Goal: Task Accomplishment & Management: Manage account settings

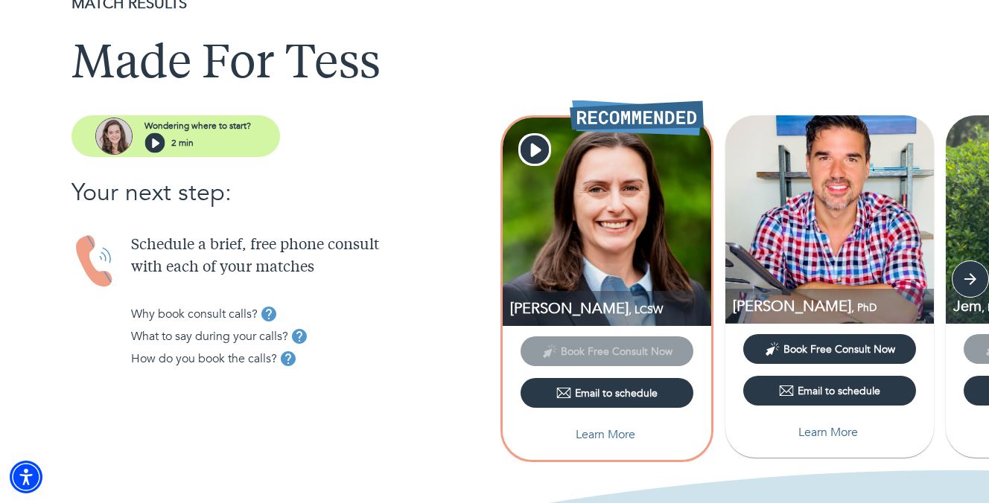
scroll to position [71, 0]
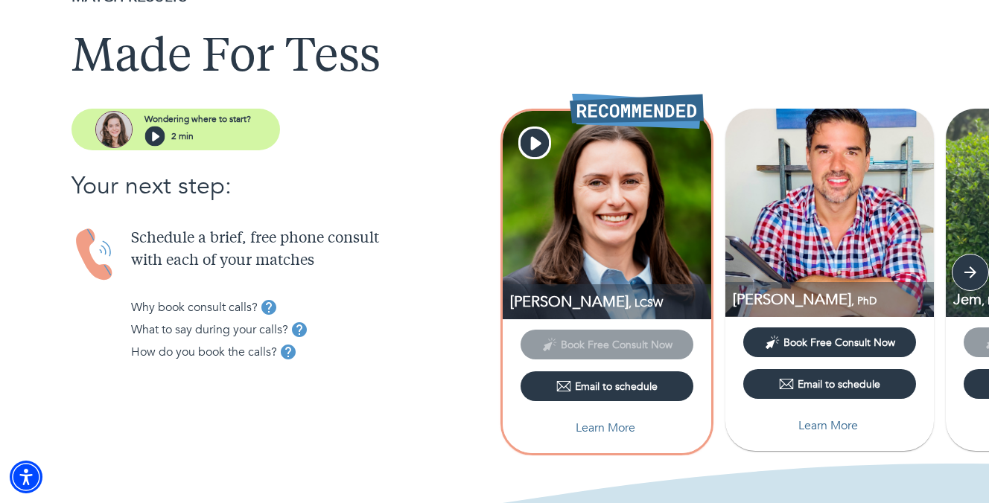
click at [593, 430] on p "Learn More" at bounding box center [606, 428] width 60 height 18
select select "2"
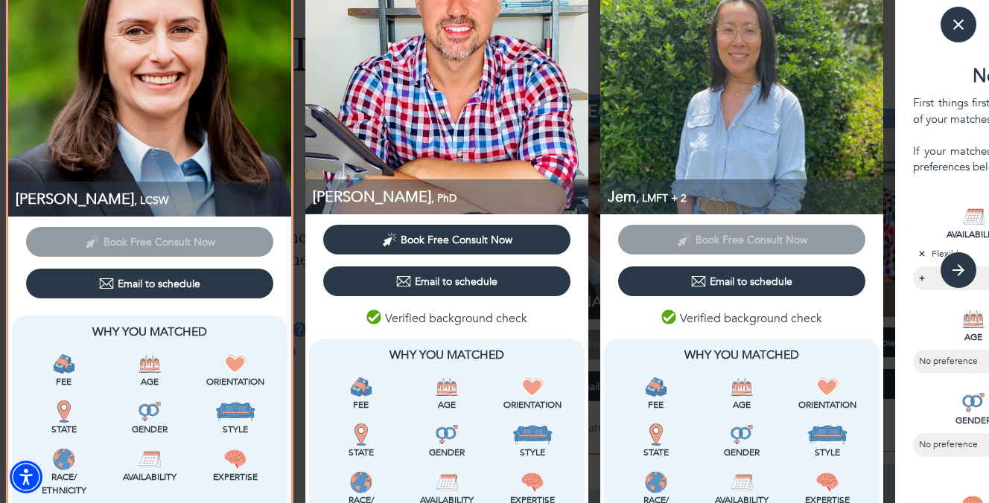
scroll to position [56, 0]
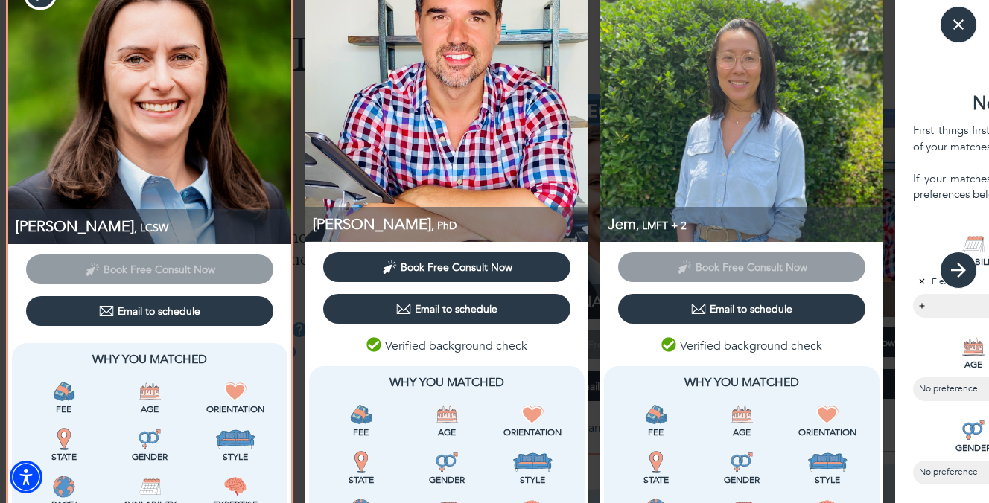
click at [964, 273] on icon "button" at bounding box center [958, 270] width 22 height 22
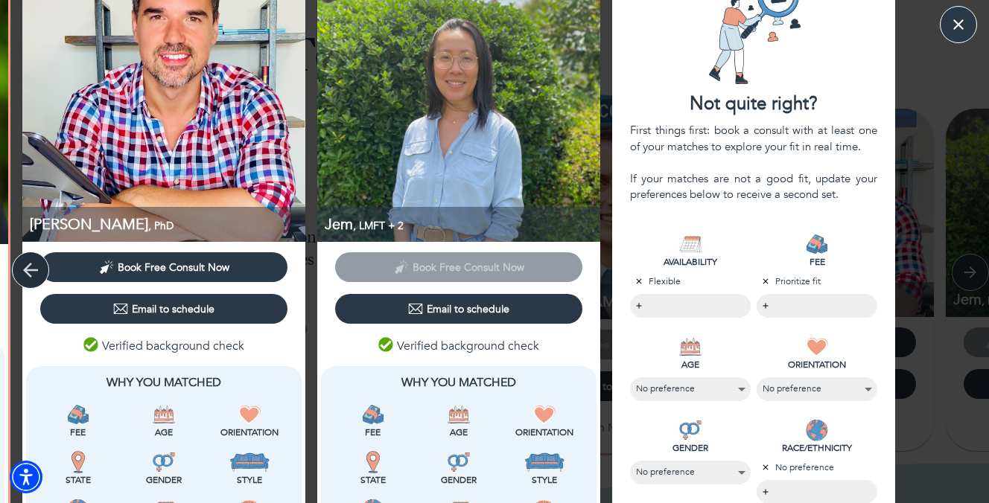
click at [29, 276] on icon "button" at bounding box center [30, 270] width 15 height 15
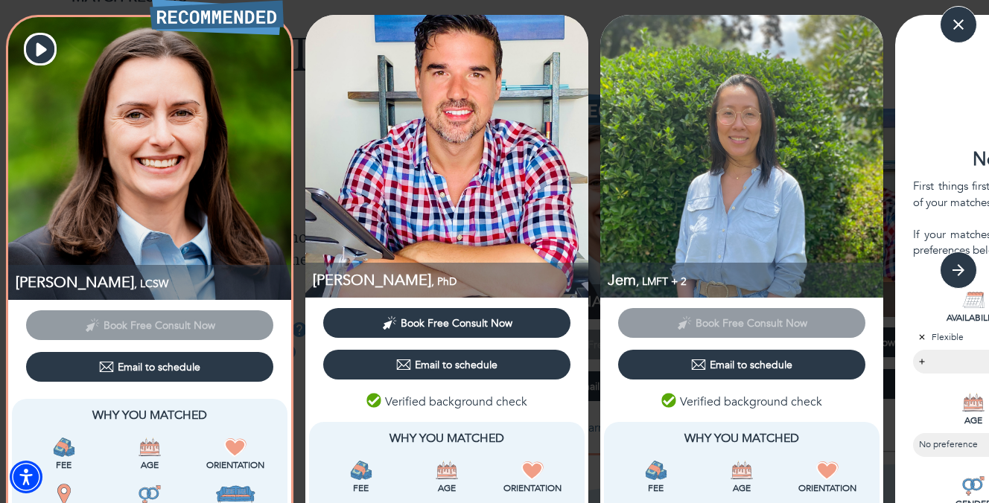
scroll to position [1, 0]
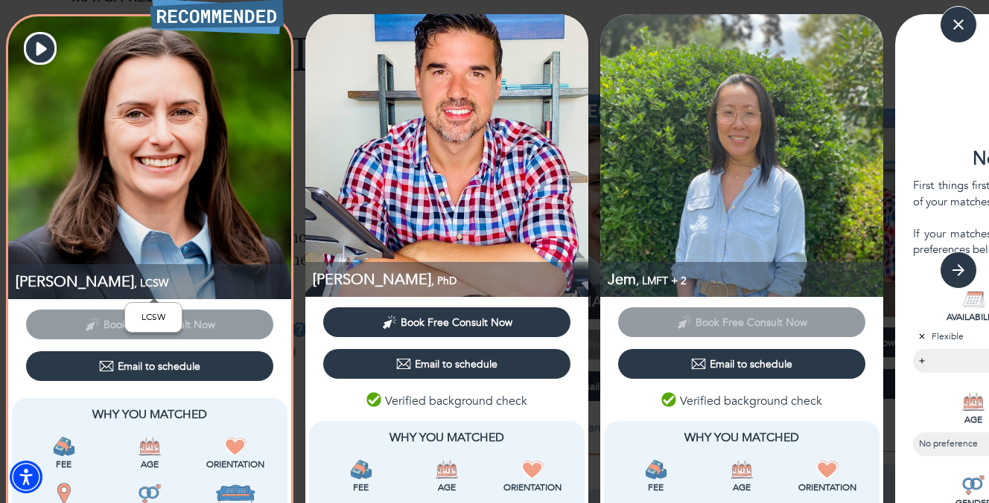
click at [134, 276] on span ", LCSW" at bounding box center [151, 283] width 34 height 14
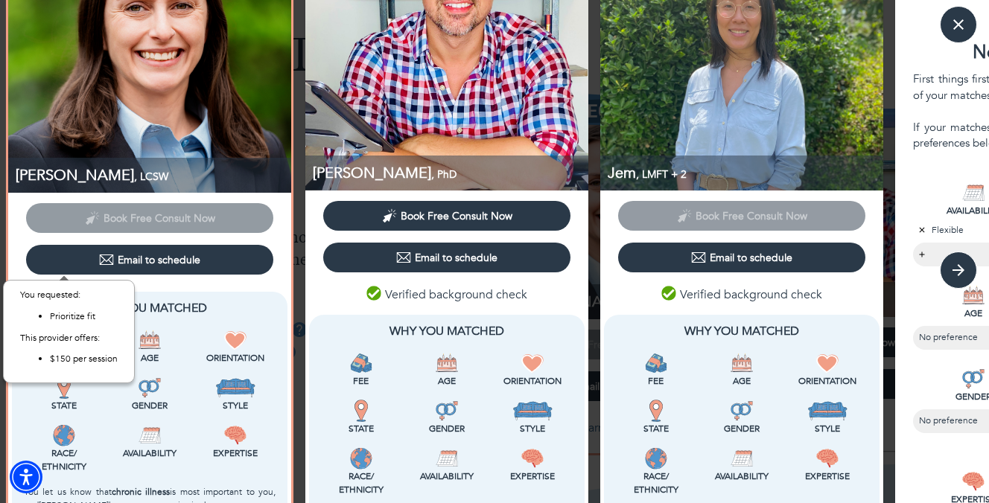
scroll to position [203, 0]
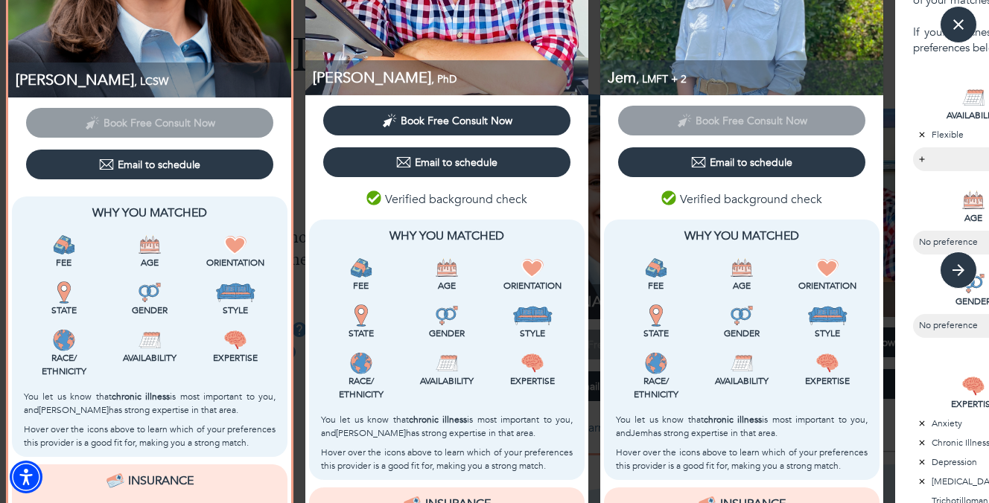
click at [133, 427] on p "Hover over the icons above to learn which of your preferences this provider is …" at bounding box center [150, 436] width 252 height 27
click at [140, 395] on b "chronic illness" at bounding box center [141, 397] width 58 height 12
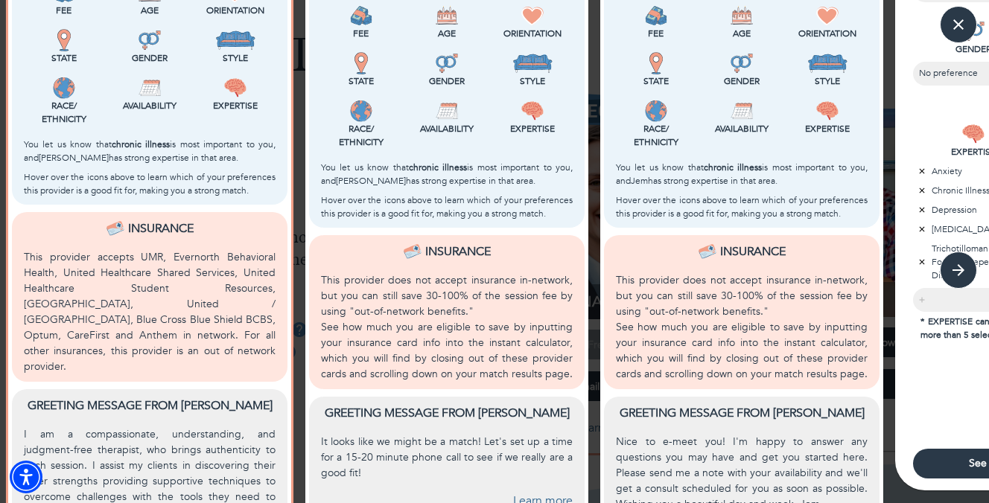
scroll to position [575, 0]
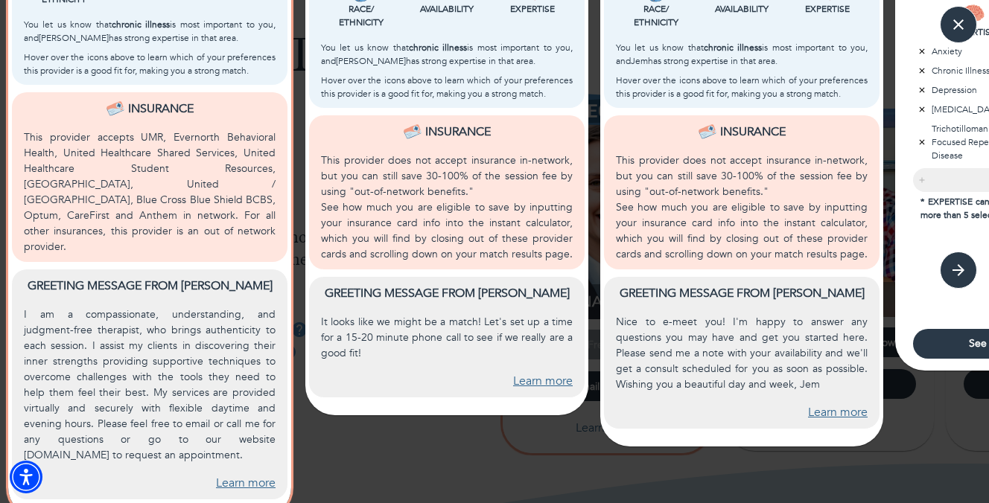
click at [239, 475] on link "Learn more" at bounding box center [246, 483] width 60 height 17
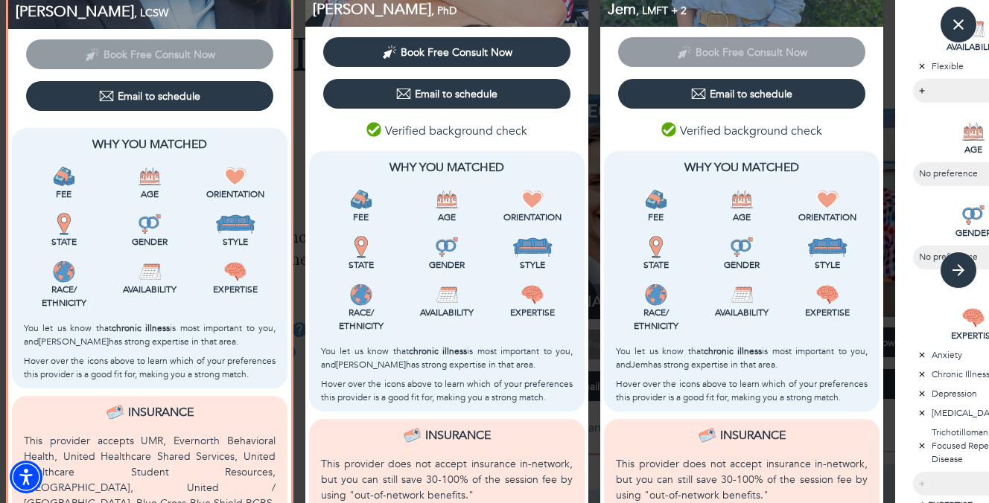
scroll to position [272, 0]
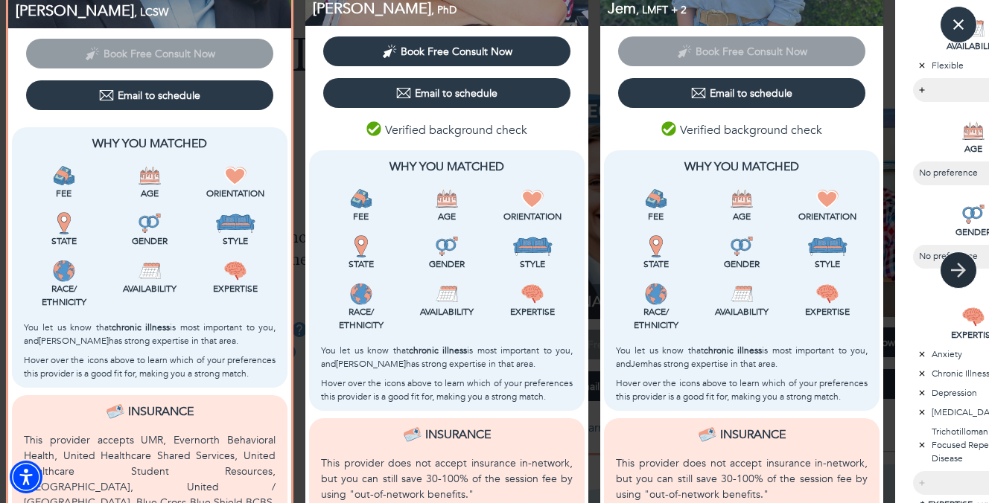
click at [955, 275] on icon "button" at bounding box center [958, 270] width 22 height 22
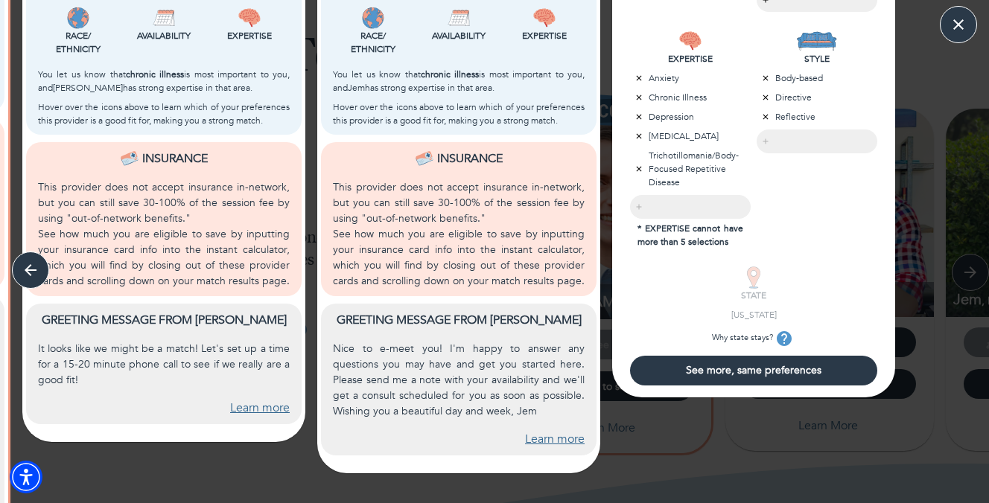
scroll to position [568, 0]
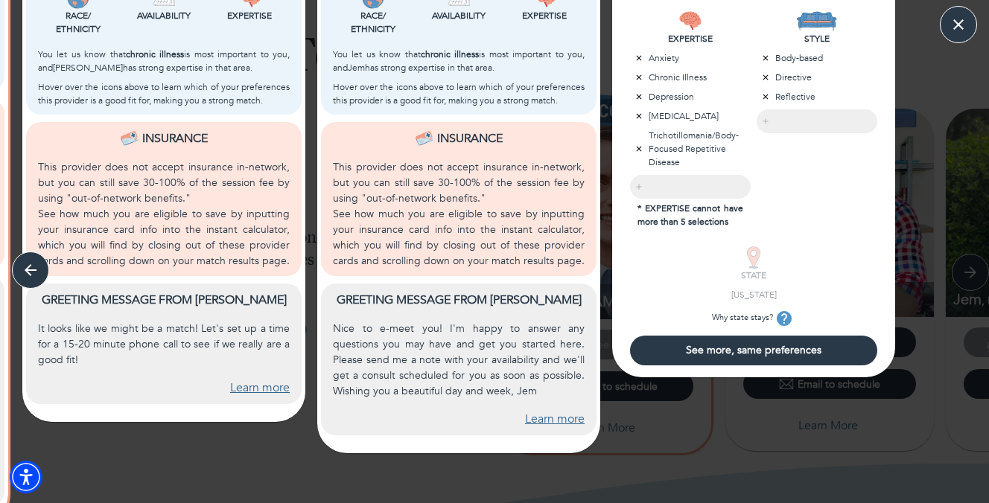
click at [749, 348] on span "See more, same preferences" at bounding box center [753, 350] width 235 height 14
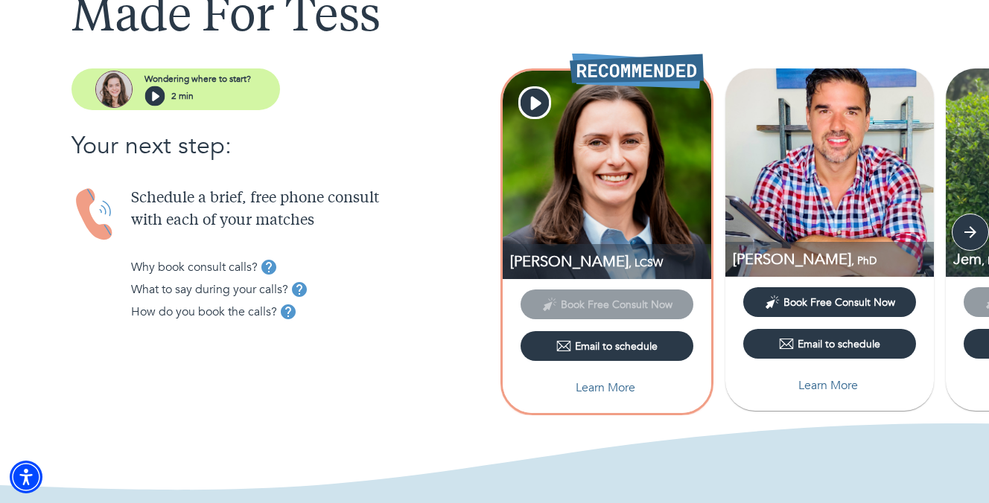
scroll to position [112, 0]
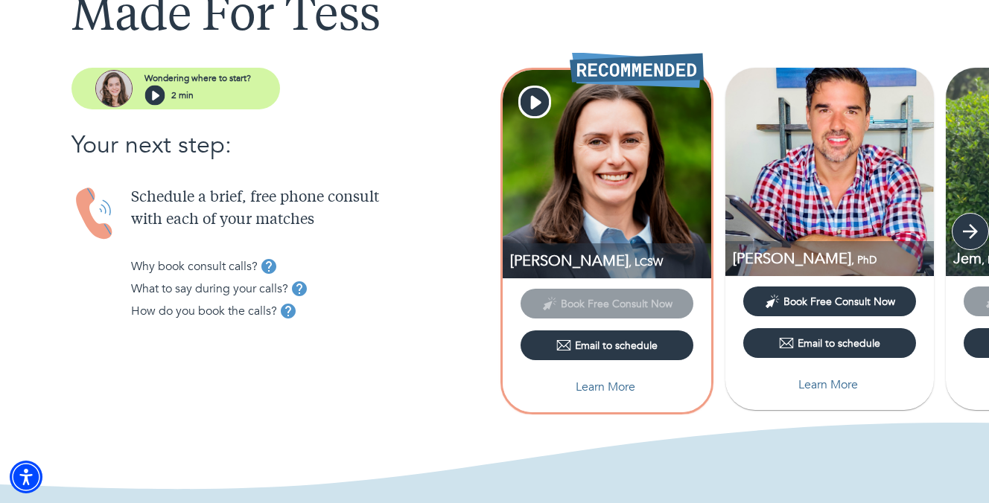
click at [974, 233] on icon "button" at bounding box center [970, 231] width 15 height 15
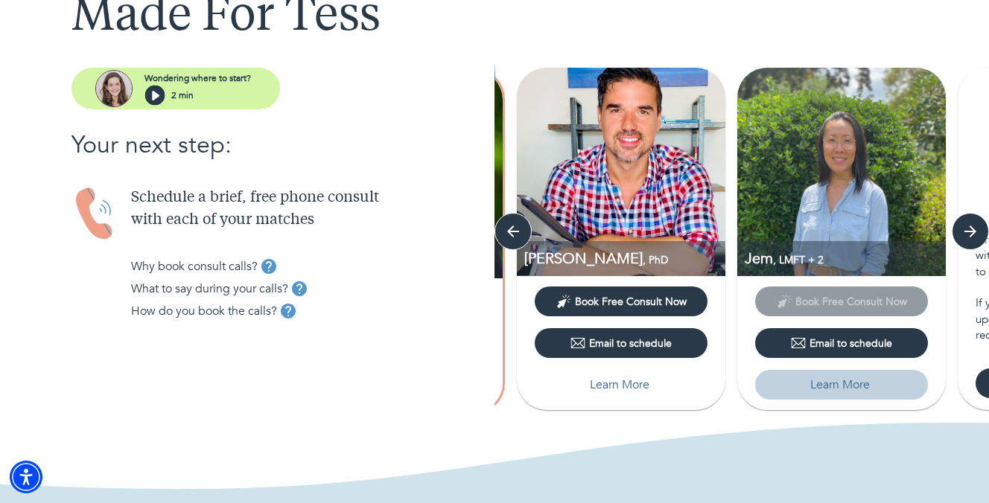
click at [821, 380] on p "Learn More" at bounding box center [840, 385] width 60 height 18
select select "2"
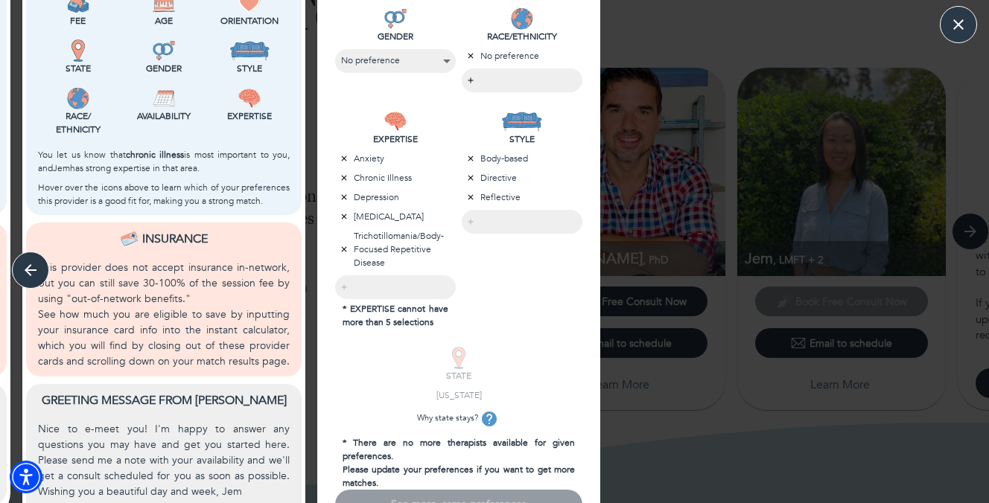
scroll to position [575, 0]
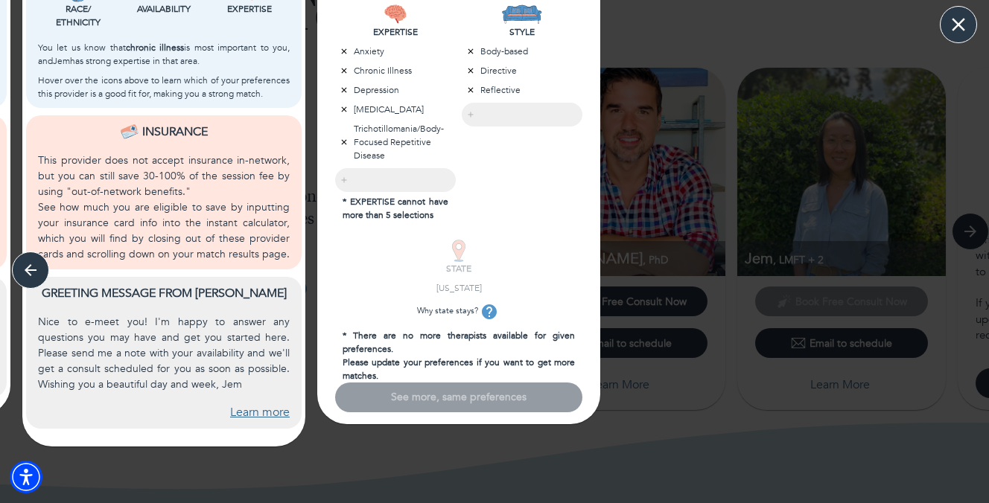
click at [960, 34] on icon "button" at bounding box center [958, 24] width 22 height 22
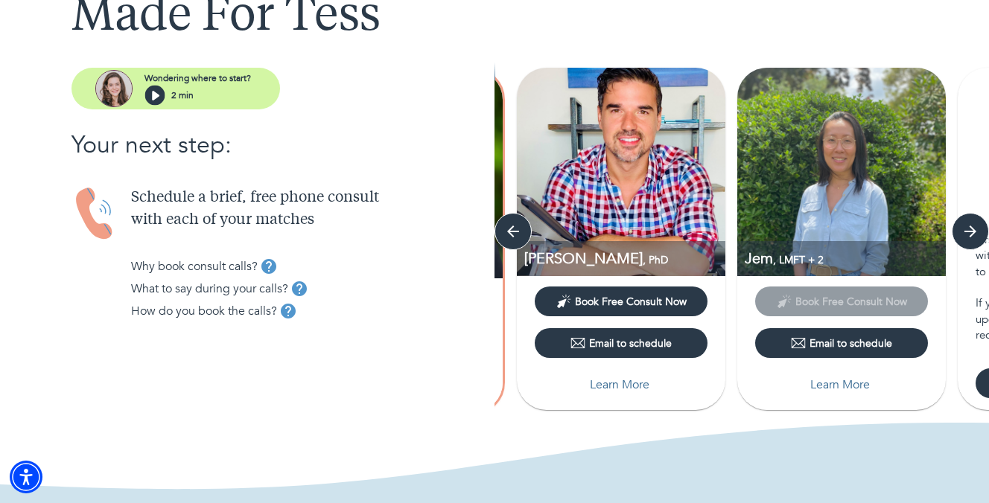
scroll to position [0, 0]
click at [977, 216] on button "button" at bounding box center [970, 231] width 37 height 37
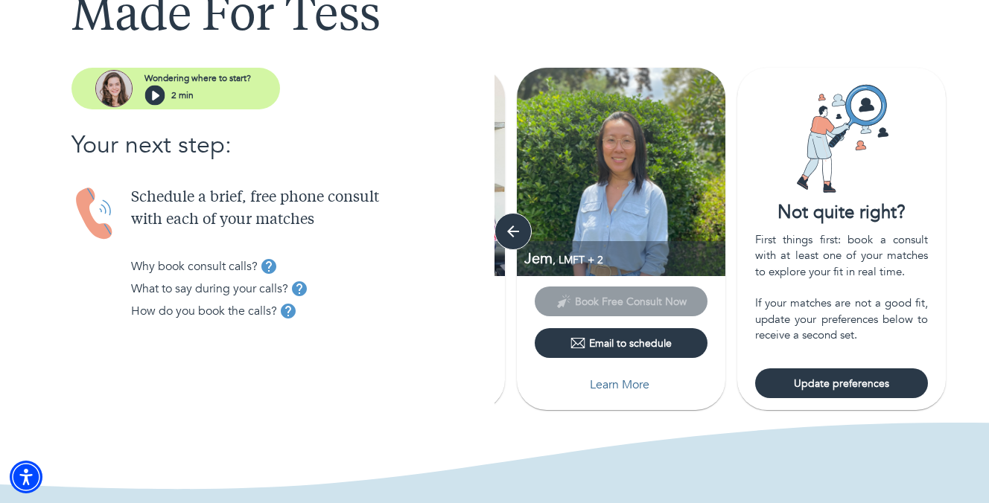
click at [835, 386] on span "Update preferences" at bounding box center [841, 384] width 161 height 14
select select "2"
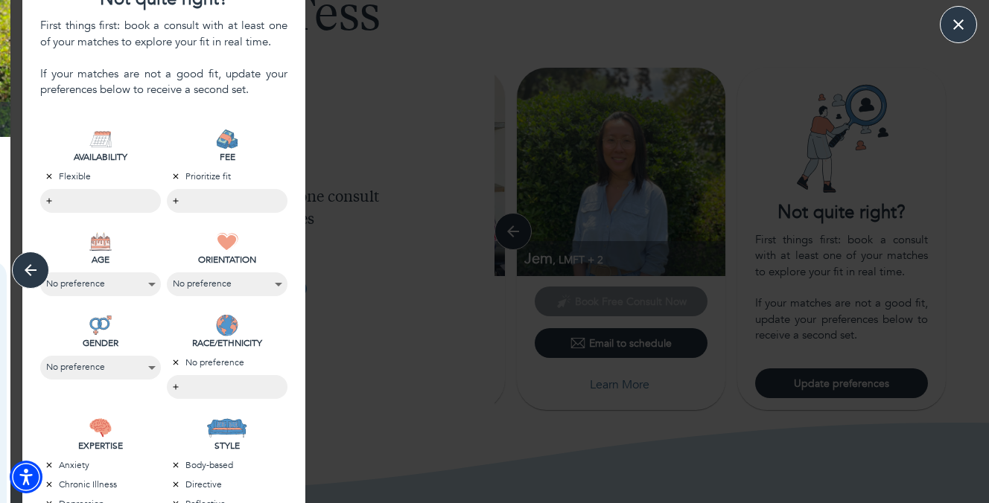
scroll to position [159, 0]
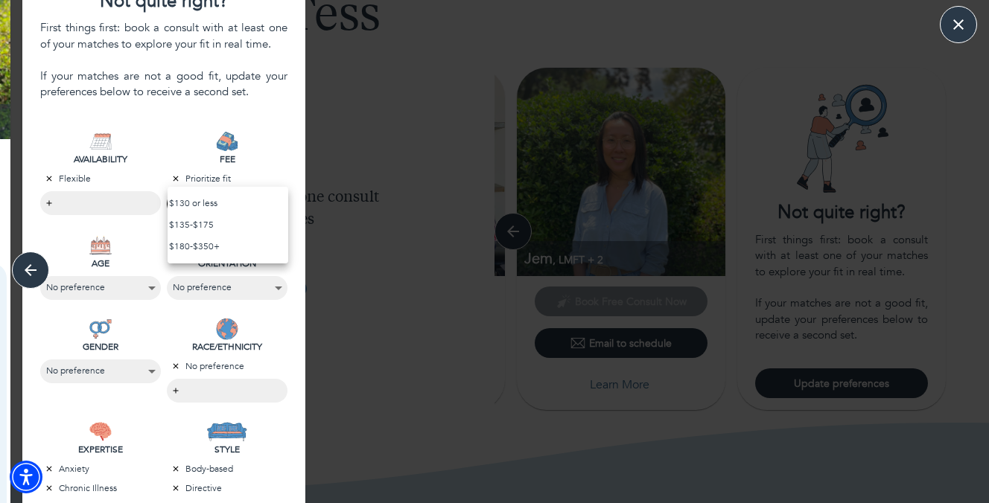
click at [223, 209] on body "MATCH RESULTS Made For Tess Wondering where to start? 2 min Your next step: Sch…" at bounding box center [494, 139] width 989 height 503
click at [248, 156] on div at bounding box center [494, 251] width 989 height 503
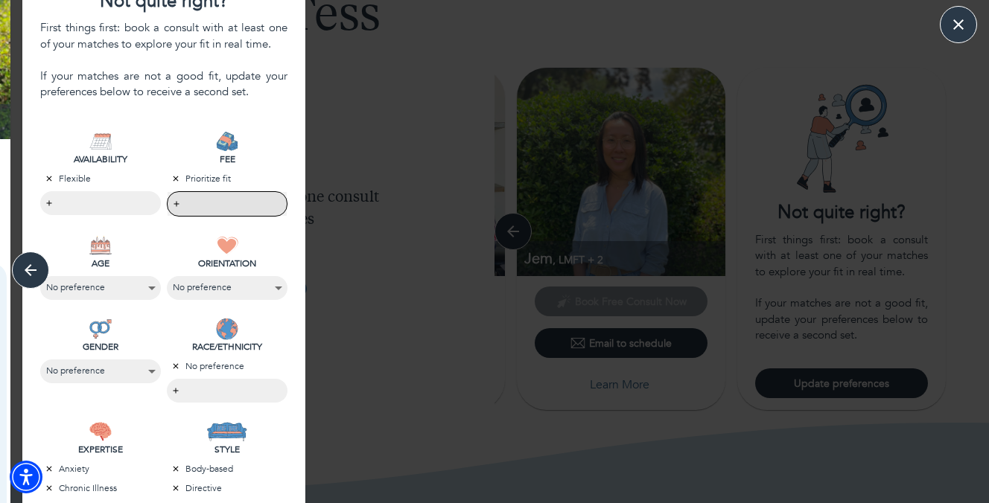
scroll to position [438, 0]
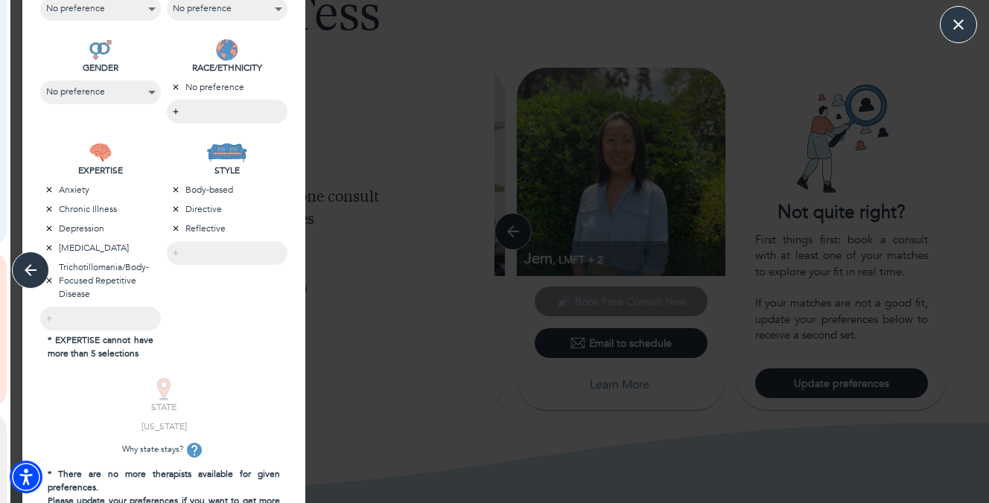
click at [177, 188] on icon "button" at bounding box center [175, 189] width 9 height 9
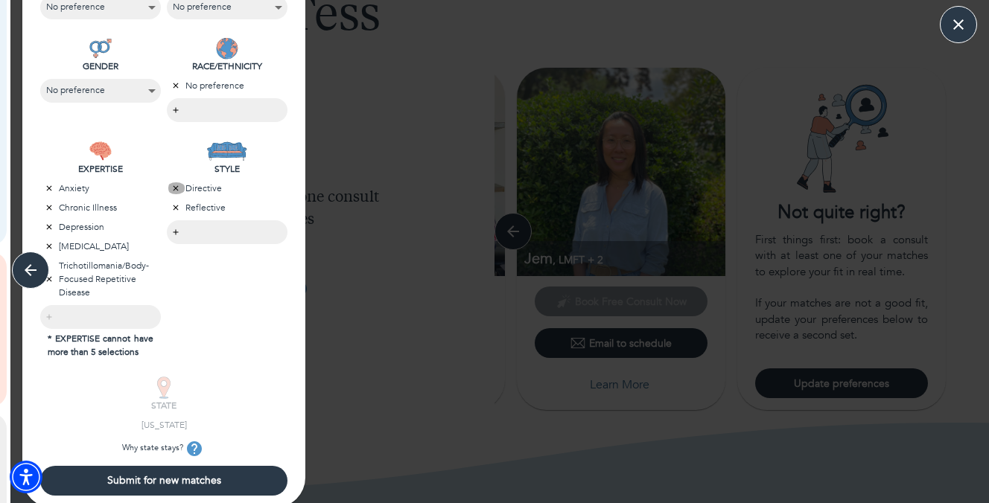
click at [177, 188] on icon "button" at bounding box center [175, 188] width 9 height 9
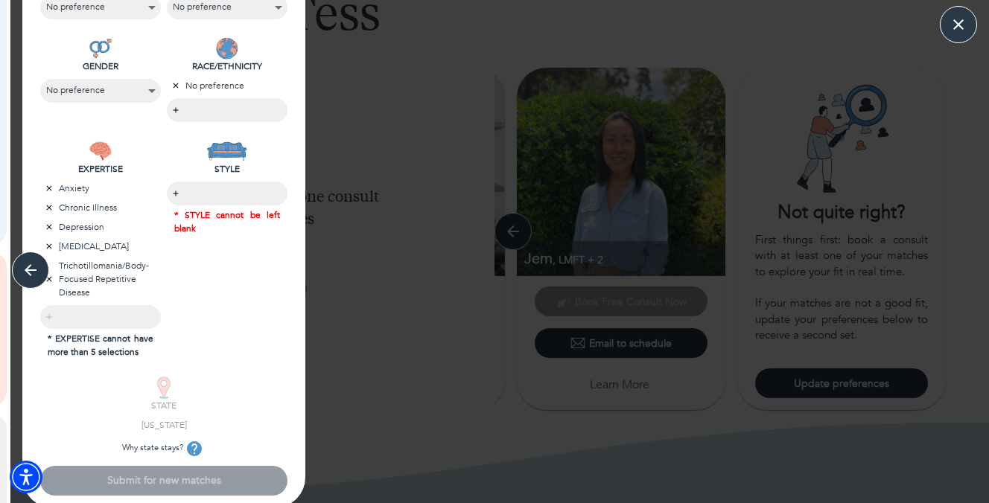
click at [209, 197] on body "MATCH RESULTS Made For Tess Wondering where to start? 2 min Your next step: Sch…" at bounding box center [494, 139] width 989 height 503
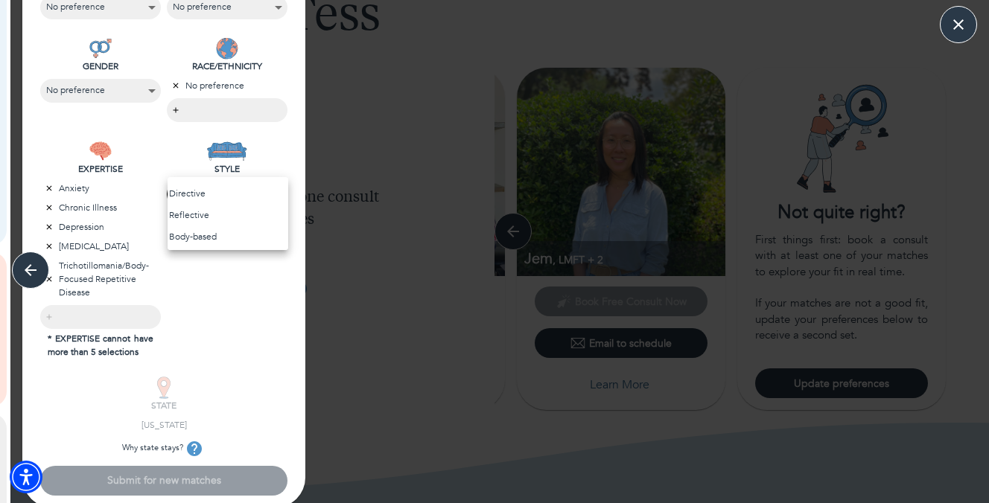
click at [193, 229] on li "Body-based" at bounding box center [228, 237] width 121 height 22
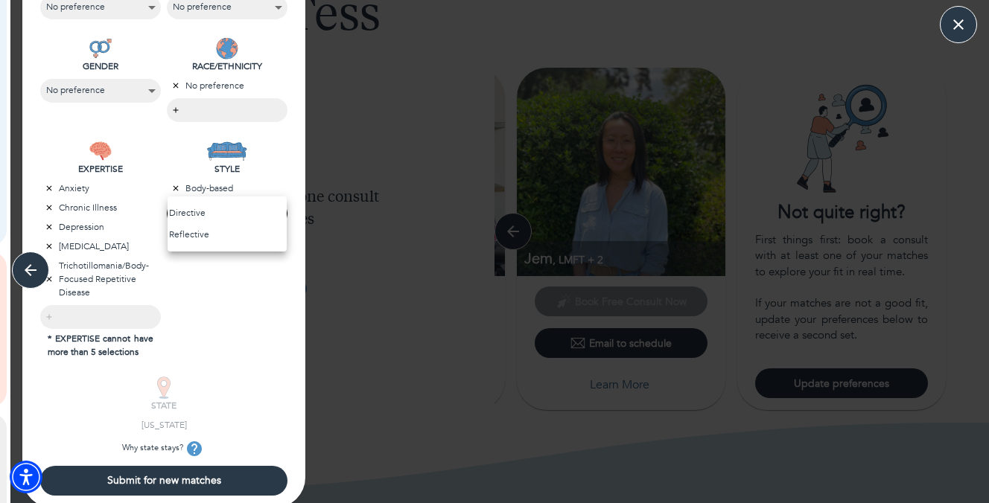
click at [191, 322] on div at bounding box center [494, 251] width 989 height 503
click at [51, 276] on icon "button" at bounding box center [49, 278] width 5 height 5
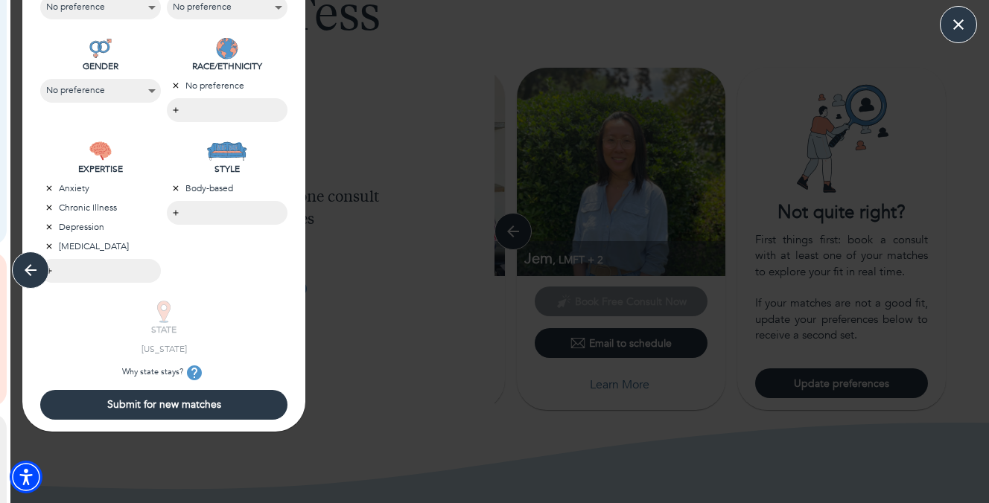
click at [171, 411] on span "Submit for new matches" at bounding box center [163, 405] width 235 height 14
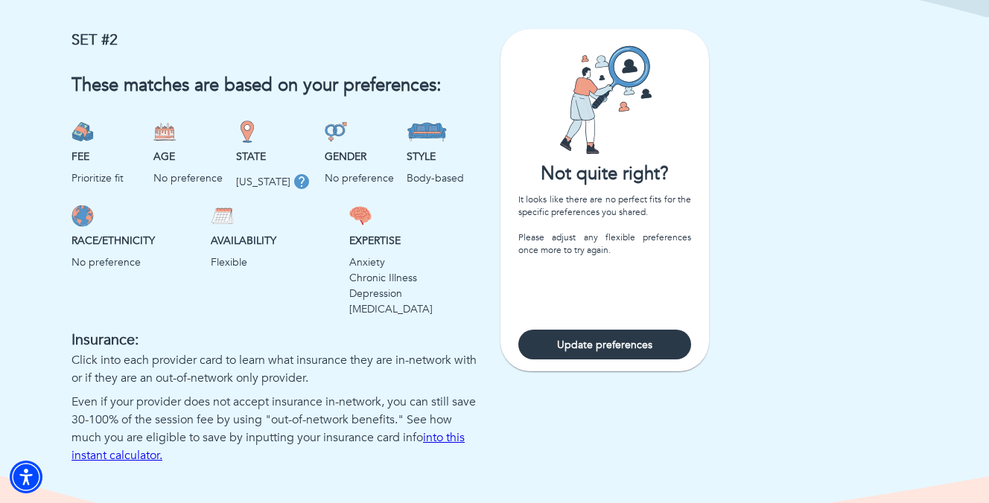
scroll to position [1114, 0]
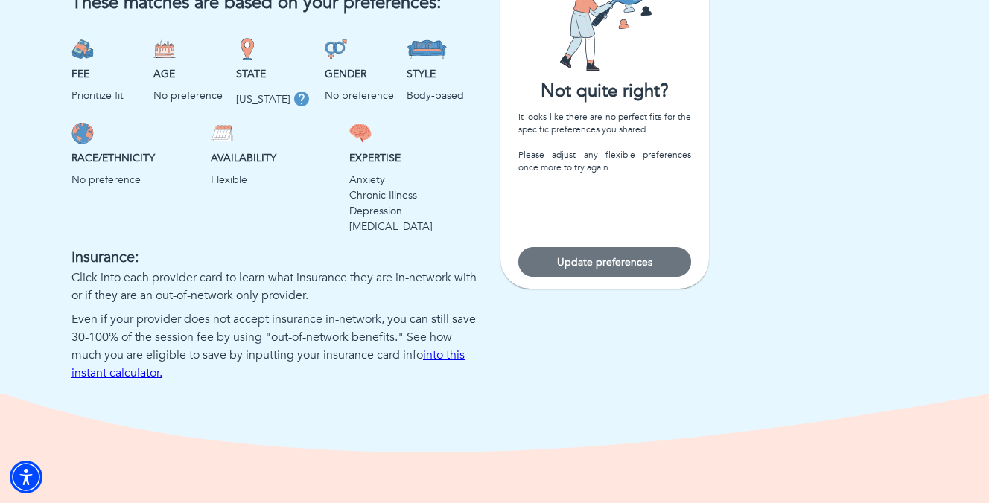
click at [594, 252] on button "Update preferences" at bounding box center [604, 262] width 173 height 30
select select "2"
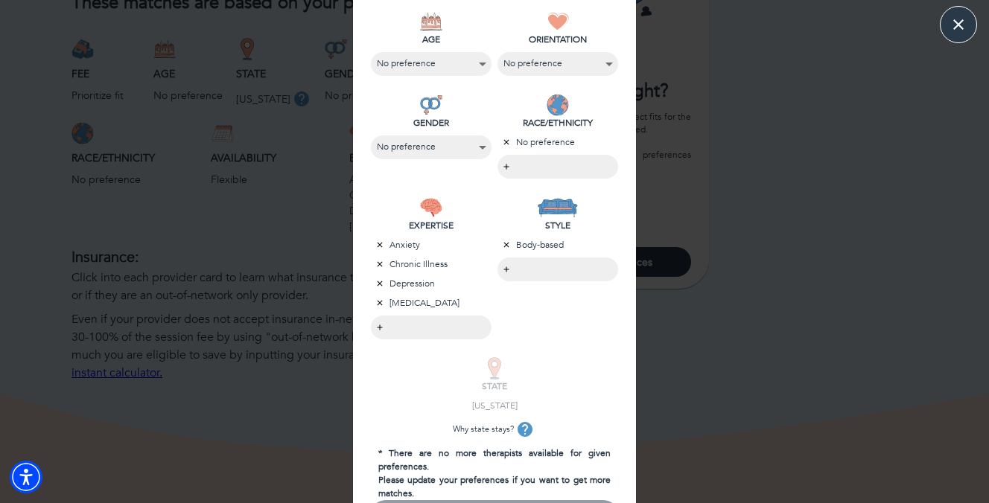
scroll to position [354, 0]
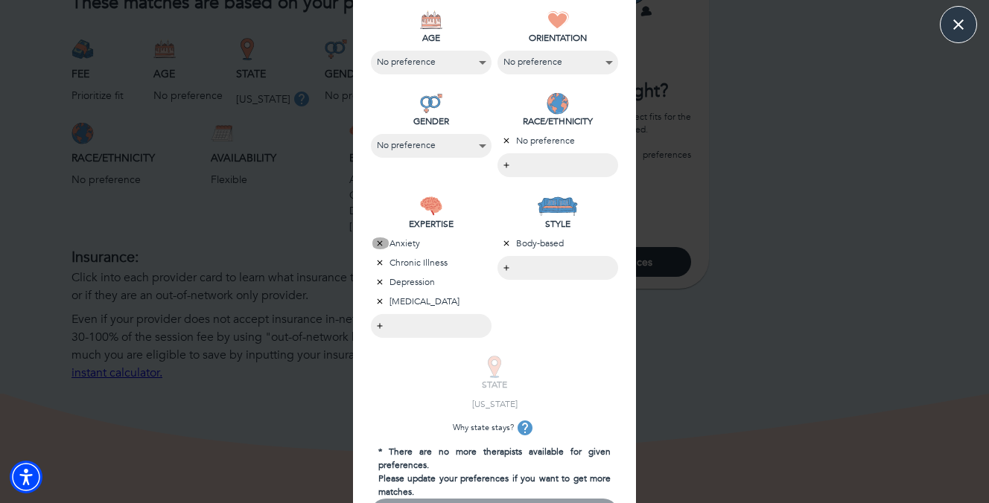
click at [378, 244] on icon "button" at bounding box center [379, 243] width 9 height 9
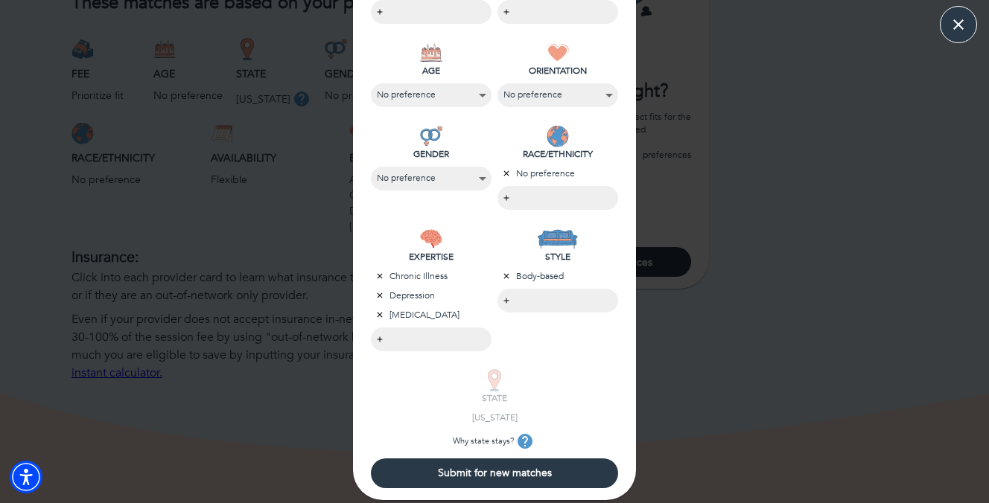
click at [381, 295] on icon "button" at bounding box center [379, 295] width 9 height 9
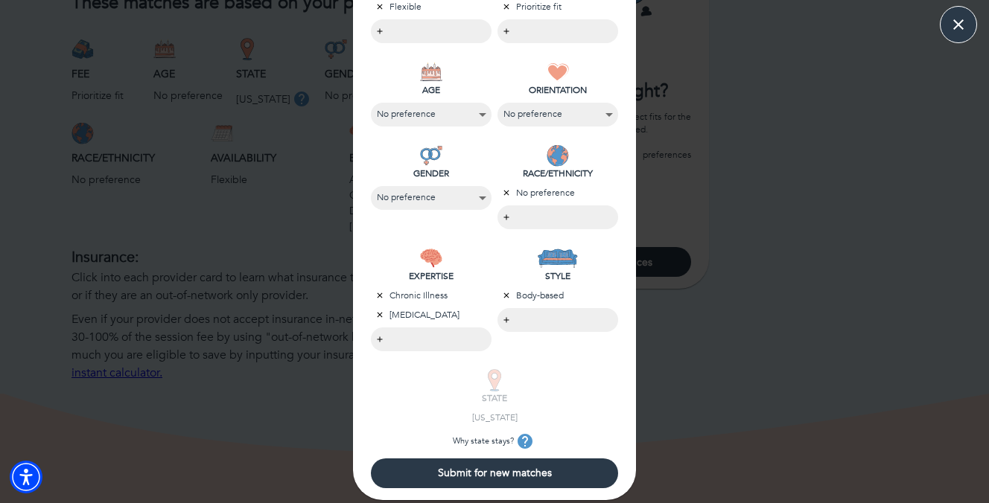
scroll to position [302, 0]
click at [513, 476] on span "Submit for new matches" at bounding box center [494, 473] width 235 height 14
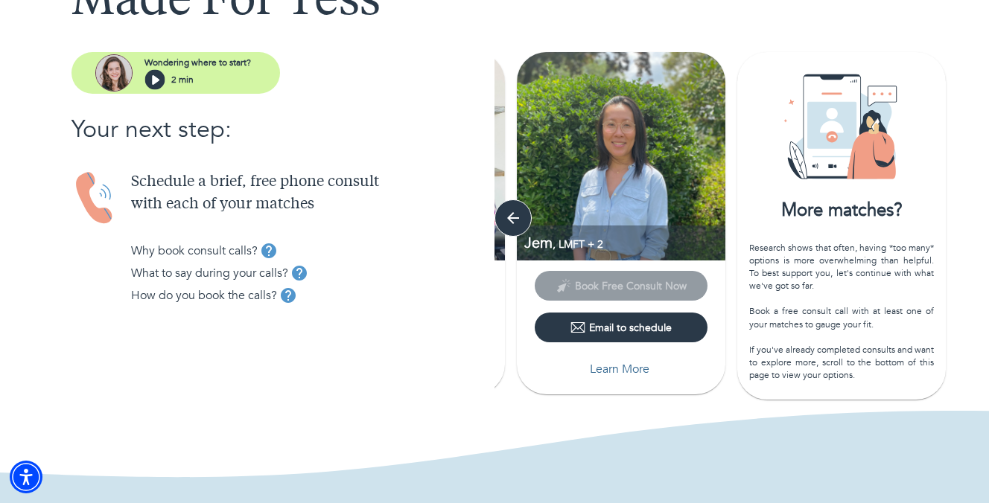
scroll to position [180, 0]
